Goal: Check status

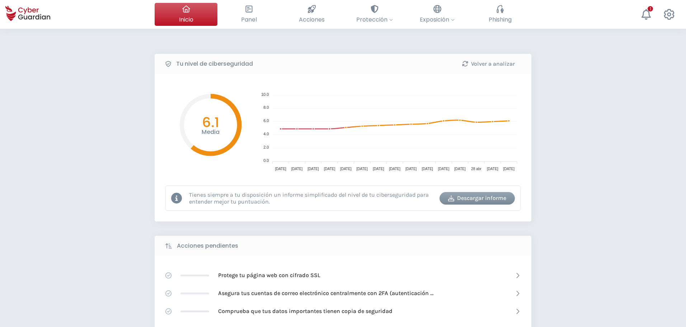
click at [60, 172] on div "Tu nivel de ciberseguridad Volver a analizar Media 6.1 10.0 10.0 8.0 8.0 6.0 6.…" at bounding box center [343, 320] width 686 height 582
